Goal: Answer question/provide support

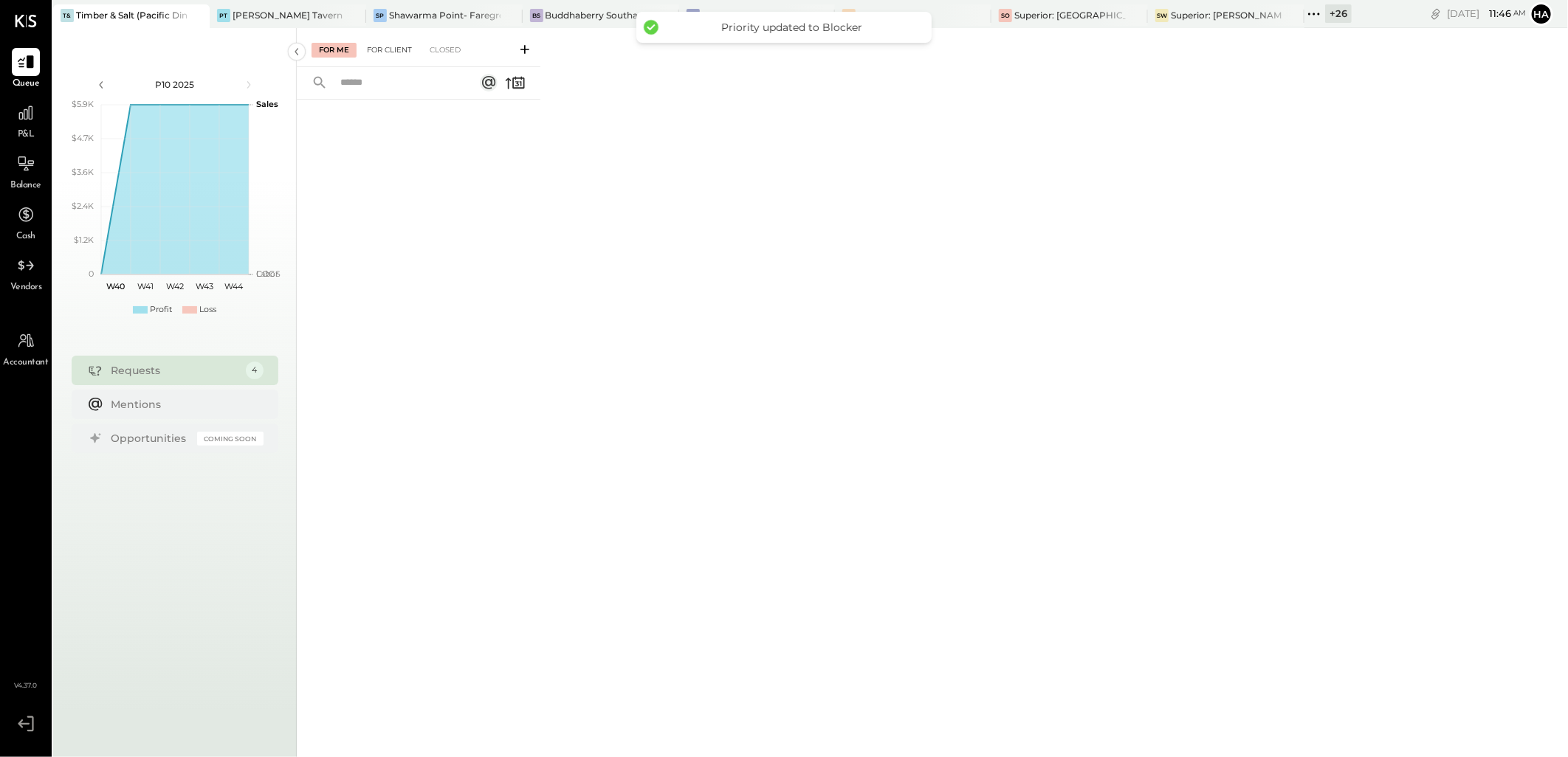
click at [399, 44] on div "For Client" at bounding box center [389, 50] width 60 height 15
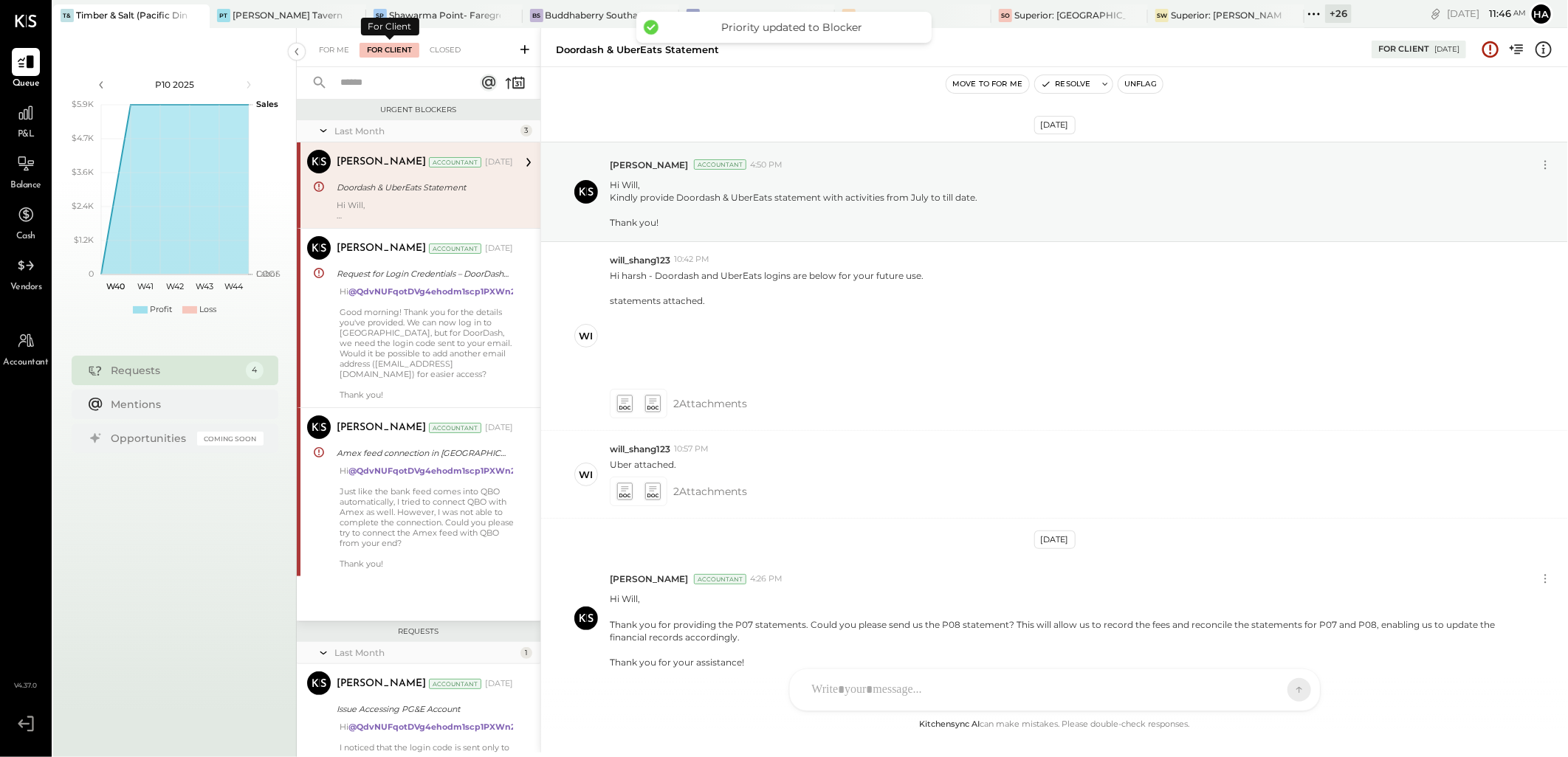
scroll to position [75, 0]
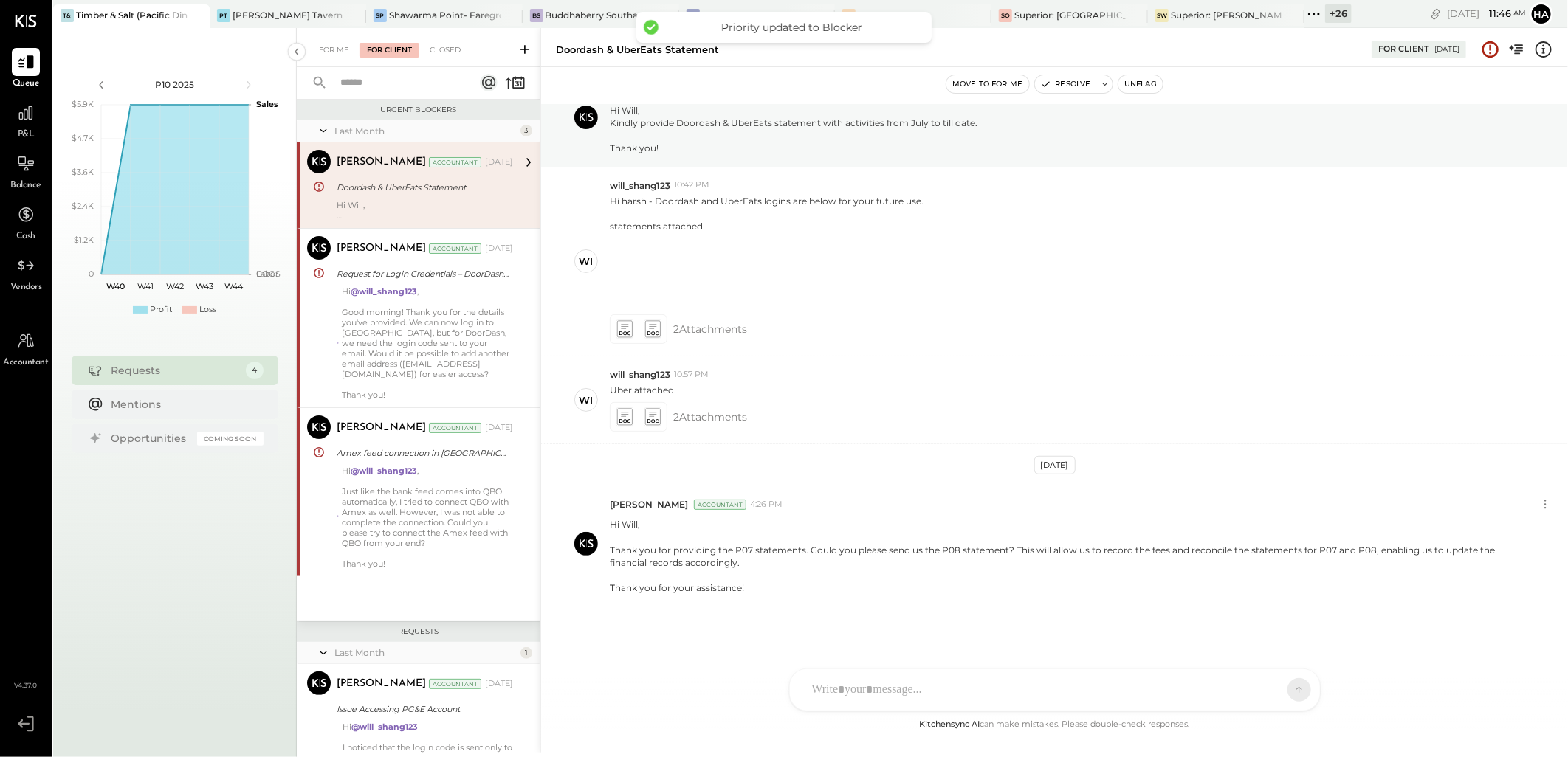
click at [455, 187] on div "Doordash & UberEats Statement" at bounding box center [423, 187] width 172 height 15
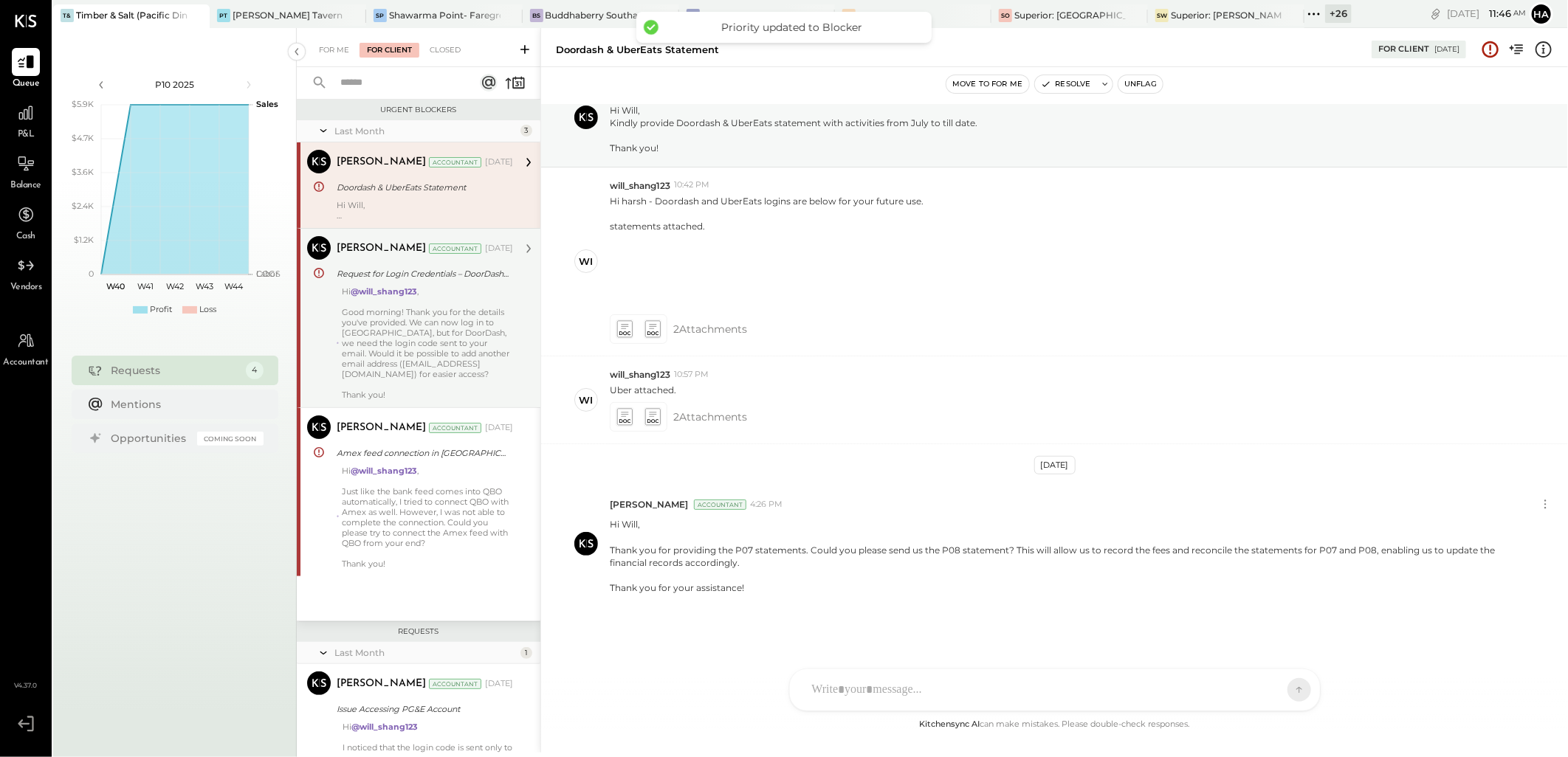
click at [454, 324] on div "Hi @will_shang123 , Good morning! Thank you for the details you've provided. We…" at bounding box center [427, 343] width 171 height 114
